Goal: Task Accomplishment & Management: Complete application form

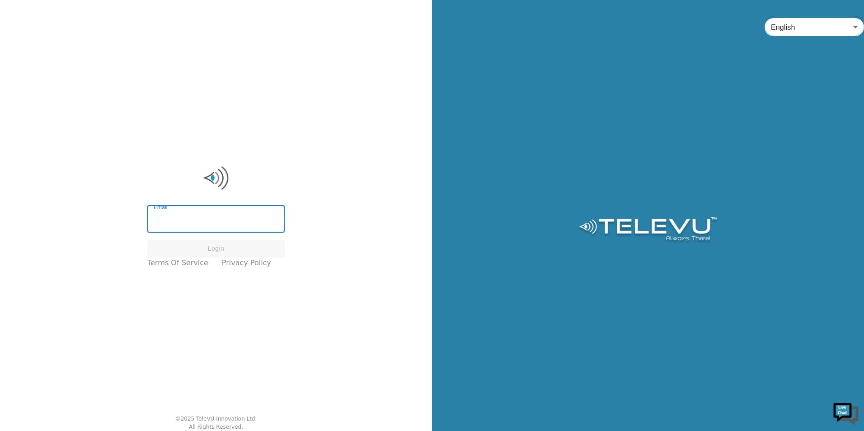
click at [247, 211] on input "Email" at bounding box center [215, 219] width 137 height 25
type input "[EMAIL_ADDRESS][DOMAIN_NAME]"
